Goal: Information Seeking & Learning: Learn about a topic

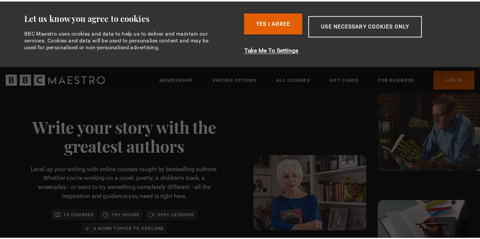
scroll to position [0, 98]
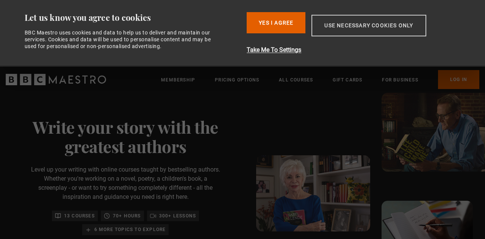
click at [340, 27] on button "Use necessary cookies only" at bounding box center [369, 26] width 115 height 22
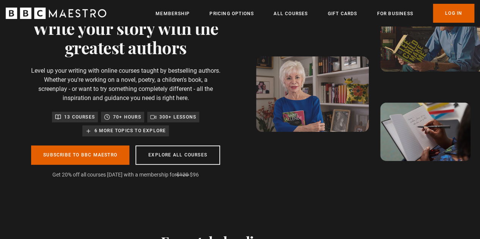
scroll to position [0, 578]
click at [150, 127] on p "6 more topics to explore" at bounding box center [130, 131] width 72 height 8
click at [232, 13] on link "Pricing Options" at bounding box center [231, 14] width 44 height 8
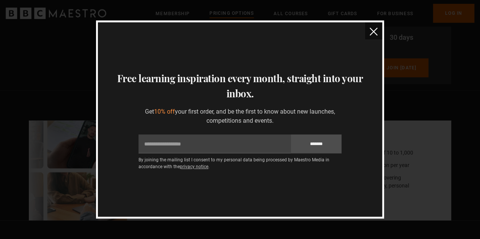
scroll to position [136, 0]
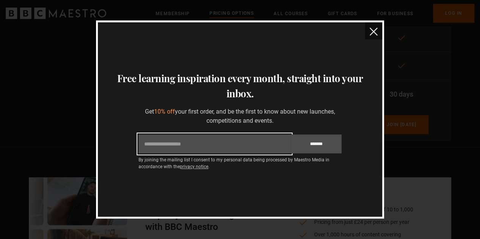
click at [269, 141] on input "Email" at bounding box center [214, 144] width 152 height 19
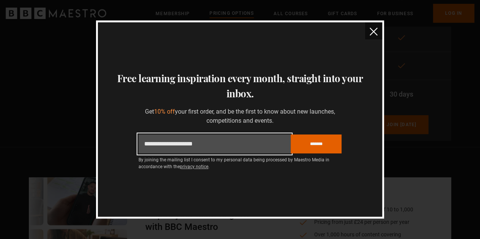
type input "**********"
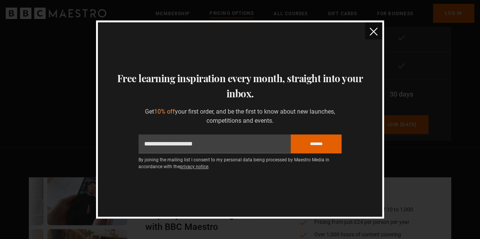
click at [323, 155] on div "By joining the mailing list I consent to my personal data being processed by Ma…" at bounding box center [239, 161] width 203 height 15
click at [324, 151] on input "*******" at bounding box center [315, 144] width 51 height 19
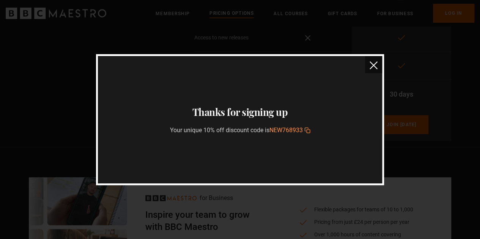
click at [310, 131] on icon "button" at bounding box center [307, 131] width 3 height 3
click at [371, 71] on button "close" at bounding box center [373, 64] width 17 height 17
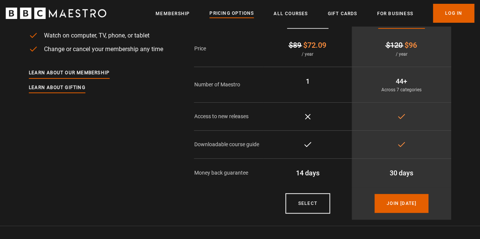
scroll to position [0, 0]
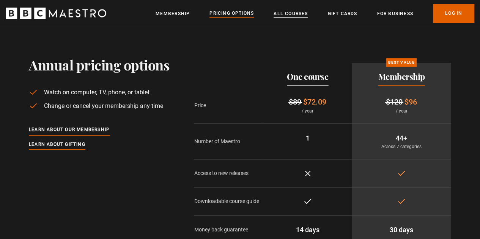
click at [297, 16] on link "All Courses" at bounding box center [290, 14] width 34 height 8
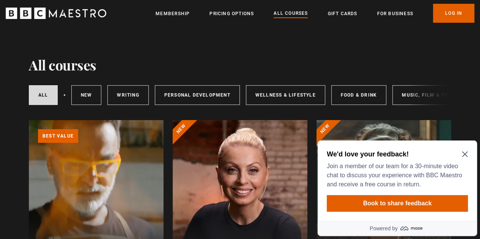
click at [465, 149] on div "We'd love your feedback! Join a member of our team for a 30-minute video chat t…" at bounding box center [396, 181] width 159 height 80
click at [142, 90] on link "Writing" at bounding box center [127, 95] width 41 height 20
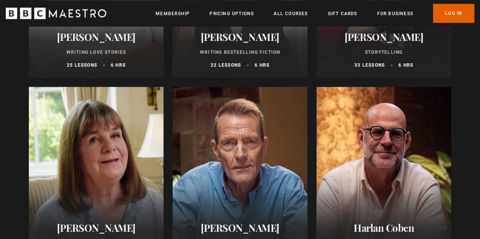
scroll to position [469, 0]
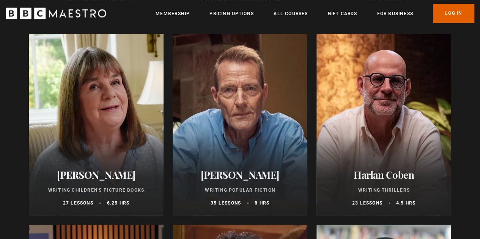
click at [268, 98] on div at bounding box center [240, 125] width 135 height 182
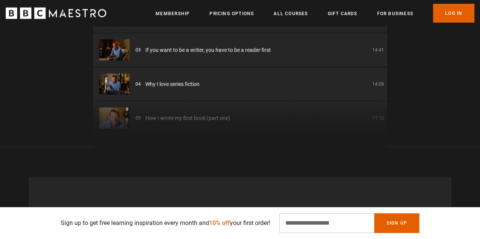
scroll to position [0, 96]
click at [199, 118] on div "01 Writing Popular Fiction Introduction 05:34 02 Where story comes from and wha…" at bounding box center [240, 56] width 294 height 182
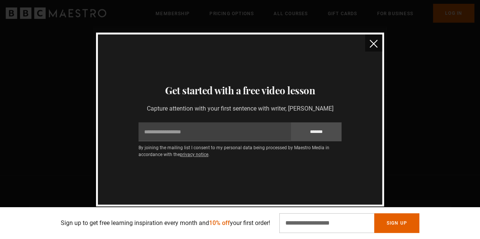
scroll to position [1053, 0]
click at [375, 44] on img "close" at bounding box center [373, 44] width 8 height 8
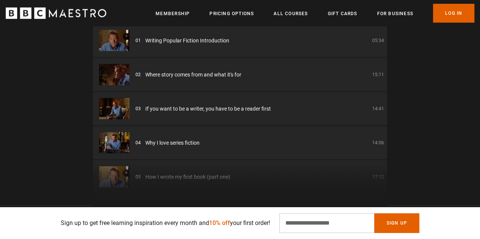
scroll to position [711, 0]
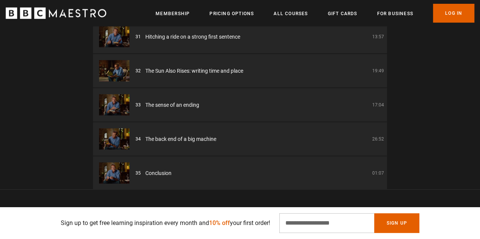
scroll to position [1072, 0]
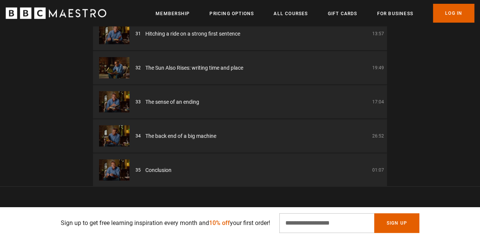
click at [279, 133] on div "34 The back end of a big machine 26:52" at bounding box center [259, 136] width 248 height 8
click at [171, 142] on li "34 The back end of a big machine 26:52" at bounding box center [240, 135] width 294 height 33
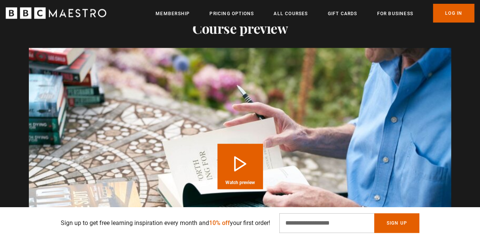
scroll to position [733, 0]
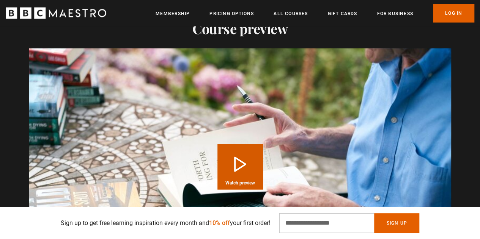
click at [233, 163] on button "Play Course overview for Writing Popular Fiction with Lee Child Watch preview" at bounding box center [240, 167] width 46 height 46
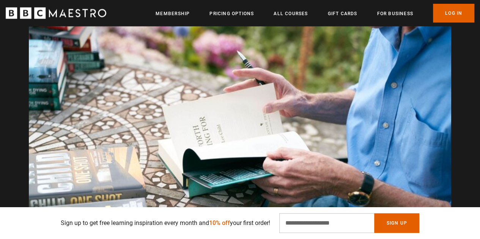
scroll to position [0, 964]
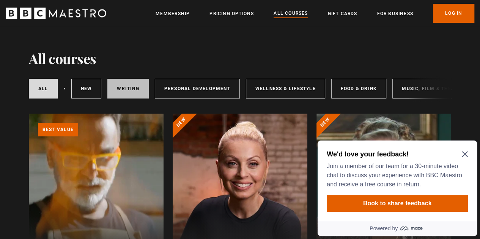
click at [133, 97] on link "Writing" at bounding box center [127, 89] width 41 height 20
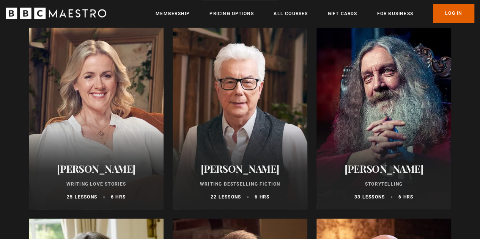
scroll to position [287, 0]
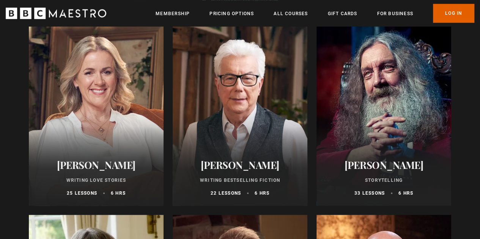
click at [242, 122] on div at bounding box center [240, 115] width 135 height 182
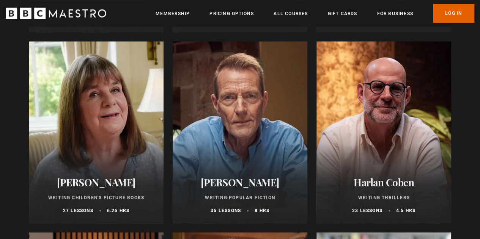
scroll to position [504, 0]
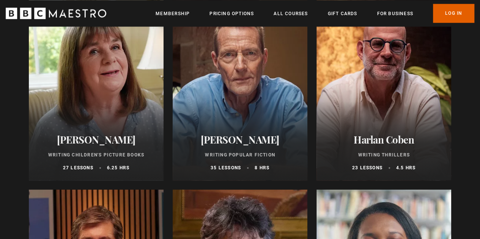
click at [226, 113] on div at bounding box center [240, 89] width 135 height 182
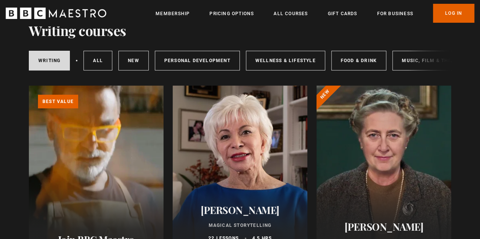
scroll to position [0, 0]
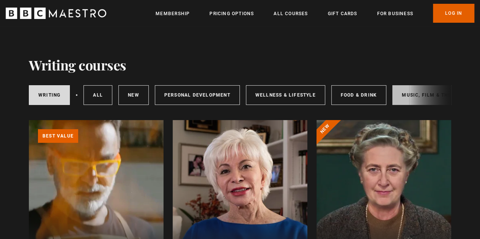
click at [405, 89] on link "Music, Film & Theatre" at bounding box center [432, 95] width 81 height 20
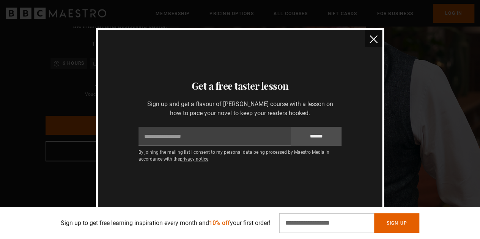
scroll to position [111, 0]
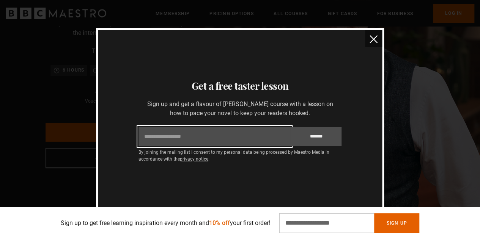
click at [265, 133] on input "Email" at bounding box center [214, 136] width 152 height 19
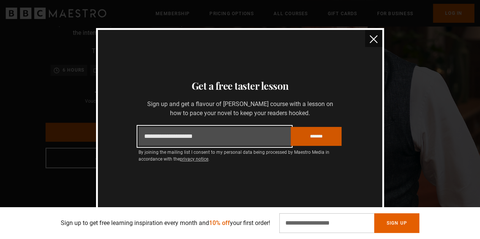
type input "**********"
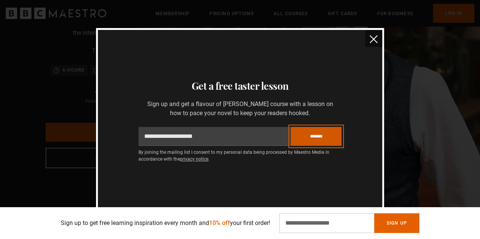
click at [328, 141] on input "*******" at bounding box center [315, 136] width 51 height 19
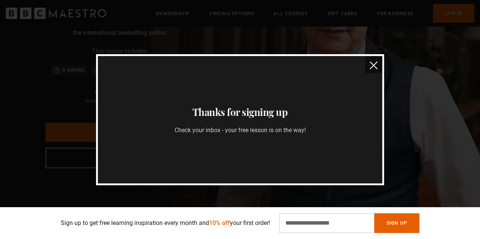
click at [373, 64] on img "close" at bounding box center [373, 65] width 8 height 8
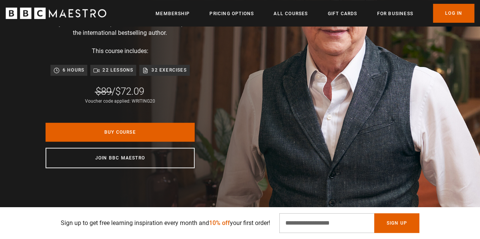
scroll to position [0, 385]
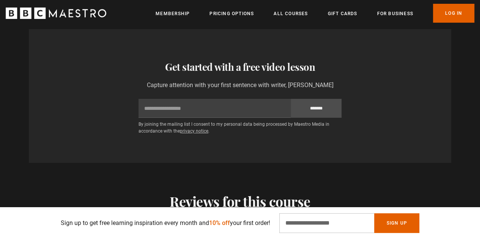
scroll to position [1267, 0]
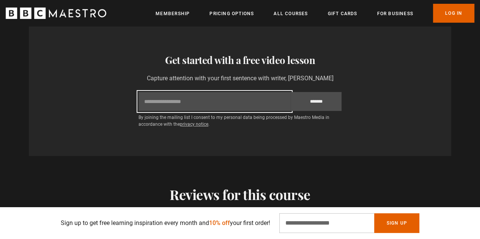
click at [256, 102] on input "Email" at bounding box center [214, 101] width 152 height 19
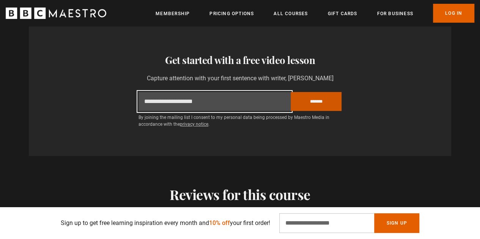
type input "**********"
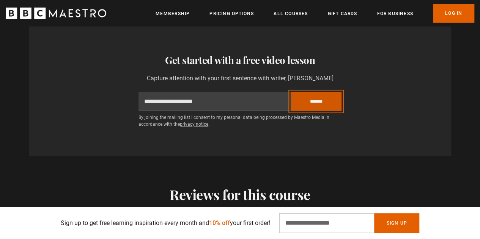
click at [327, 102] on input "*******" at bounding box center [315, 101] width 51 height 19
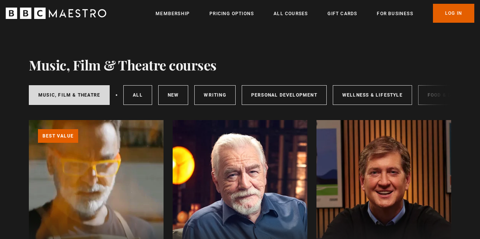
click at [405, 89] on link "Wellness & Lifestyle" at bounding box center [372, 95] width 79 height 20
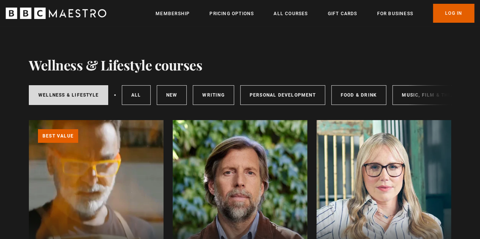
drag, startPoint x: 0, startPoint y: 0, endPoint x: 475, endPoint y: 18, distance: 475.1
click at [392, 92] on link "Music, Film & Theatre" at bounding box center [432, 95] width 81 height 20
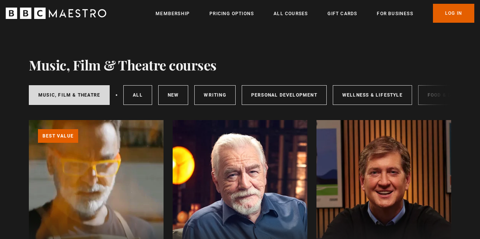
click at [397, 92] on link "Wellness & Lifestyle" at bounding box center [372, 95] width 79 height 20
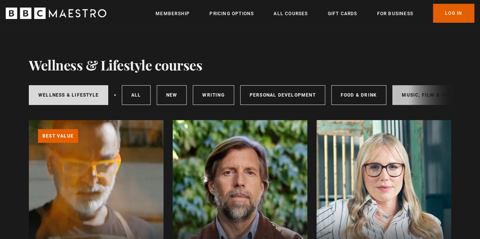
click at [403, 91] on link "Music, Film & Theatre" at bounding box center [432, 95] width 81 height 20
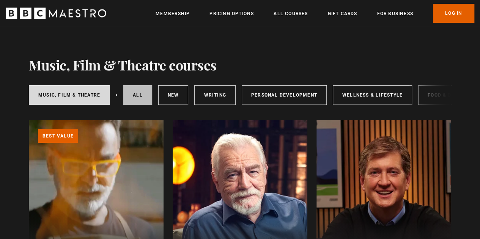
click at [148, 94] on link "All courses" at bounding box center [137, 95] width 29 height 20
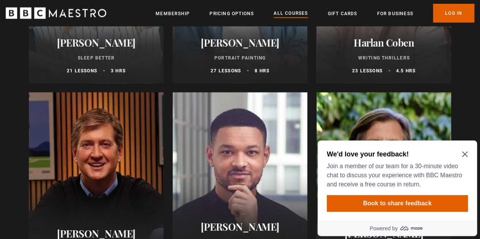
scroll to position [783, 0]
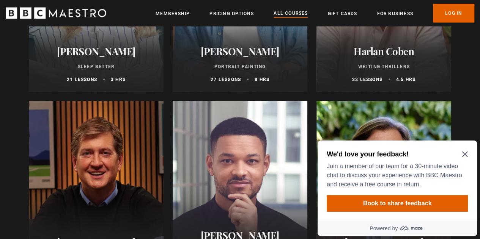
click at [461, 154] on icon "Close Maze Prompt" at bounding box center [464, 154] width 6 height 6
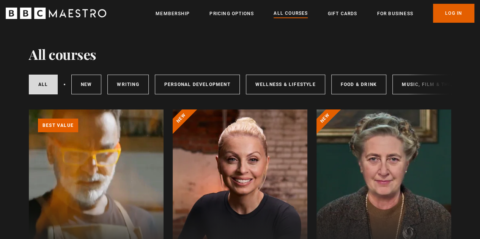
scroll to position [0, 0]
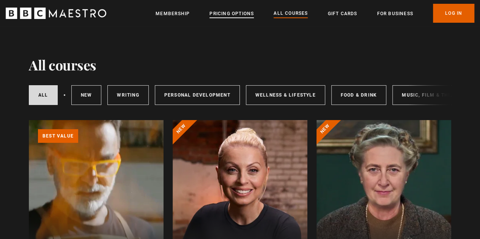
click at [236, 13] on link "Pricing Options" at bounding box center [231, 14] width 44 height 8
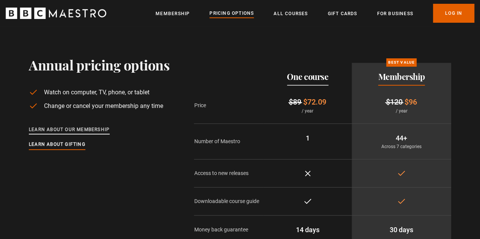
click at [96, 127] on link "Learn about our membership" at bounding box center [69, 130] width 81 height 8
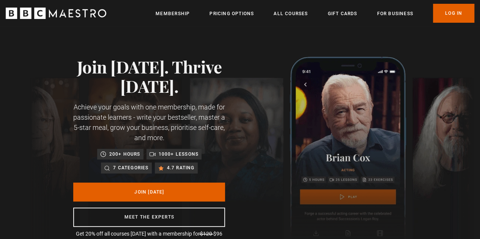
scroll to position [0, 96]
